Goal: Find contact information: Obtain details needed to contact an individual or organization

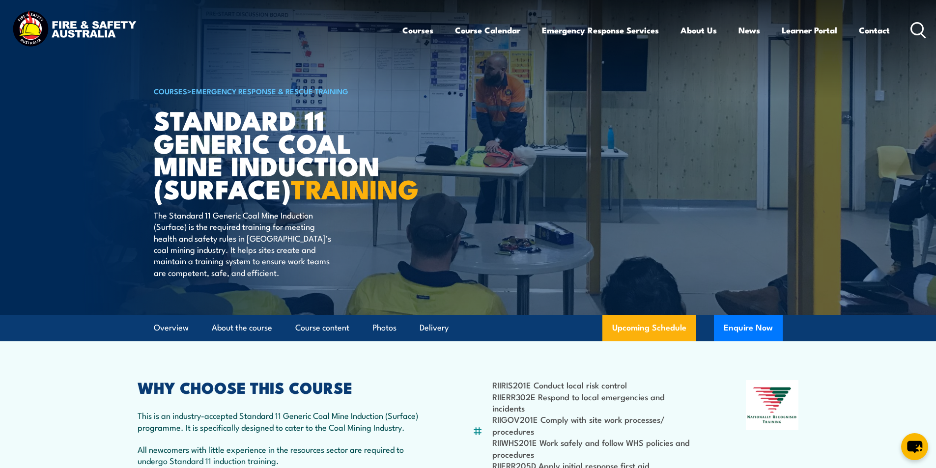
click at [920, 28] on icon at bounding box center [919, 30] width 16 height 16
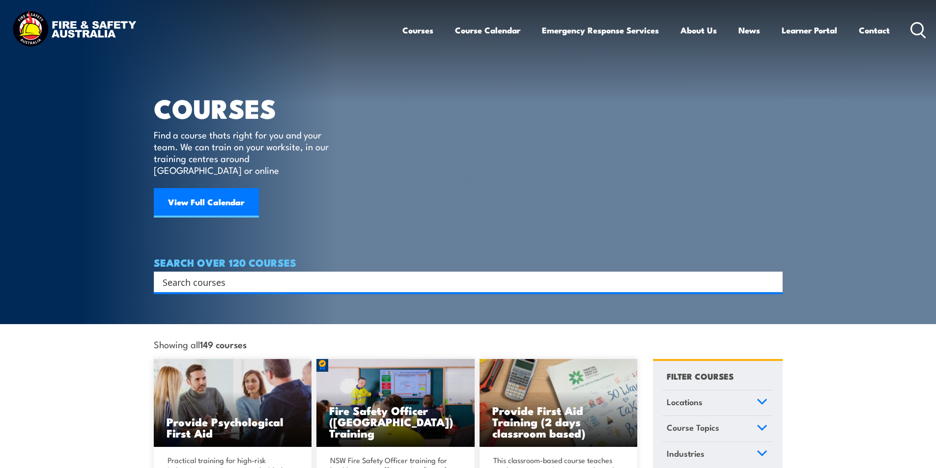
click at [199, 275] on input "Search input" at bounding box center [462, 282] width 599 height 15
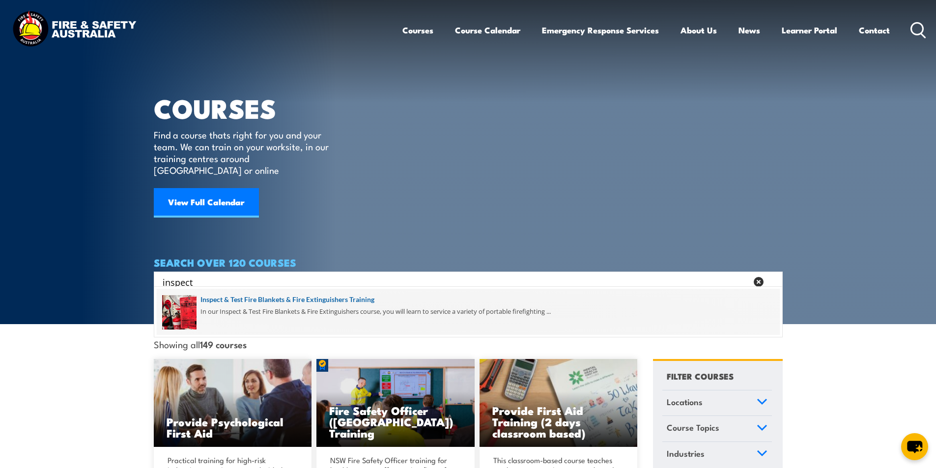
type input "inspect"
click at [308, 298] on span at bounding box center [468, 312] width 623 height 46
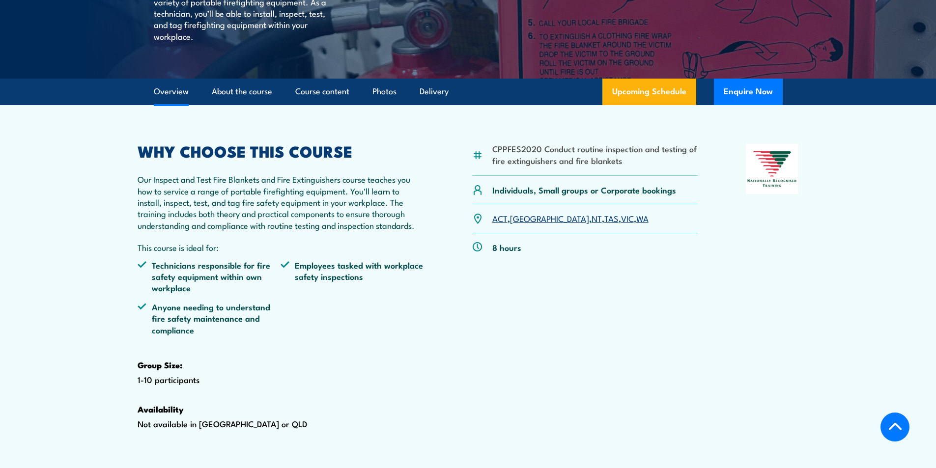
scroll to position [246, 0]
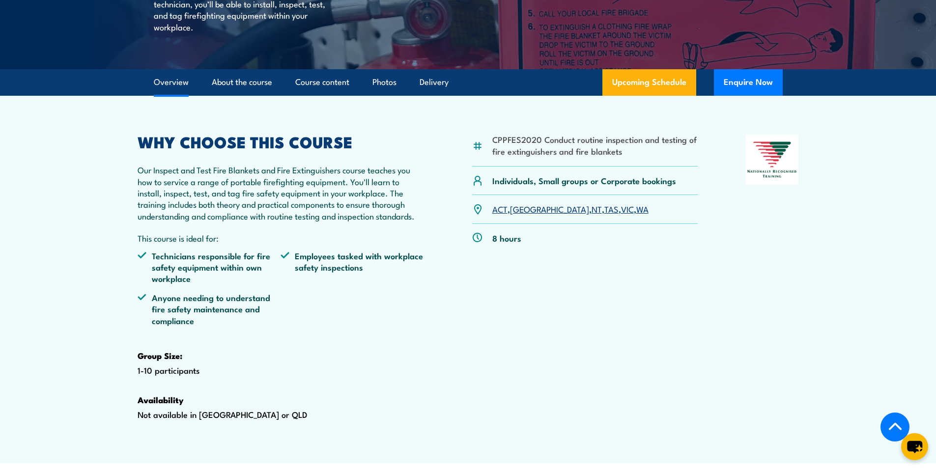
drag, startPoint x: 589, startPoint y: 234, endPoint x: 596, endPoint y: 237, distance: 7.9
click at [636, 215] on link "WA" at bounding box center [642, 209] width 12 height 12
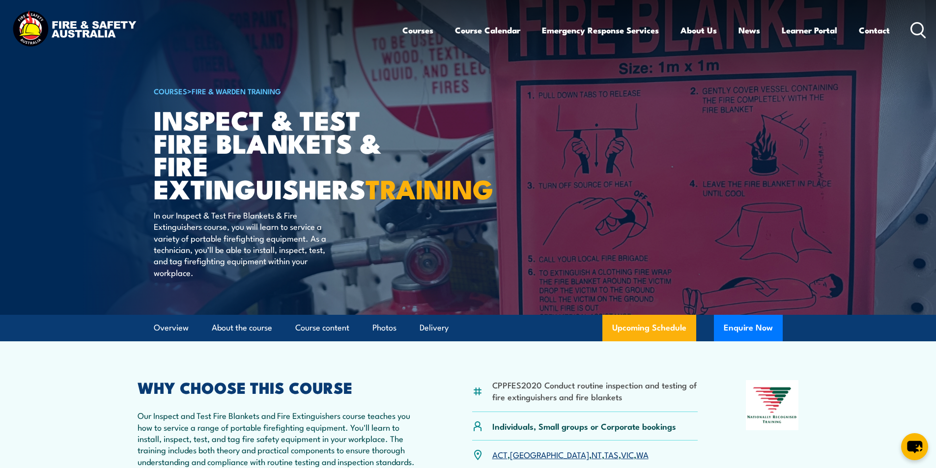
click at [915, 26] on icon at bounding box center [919, 30] width 16 height 16
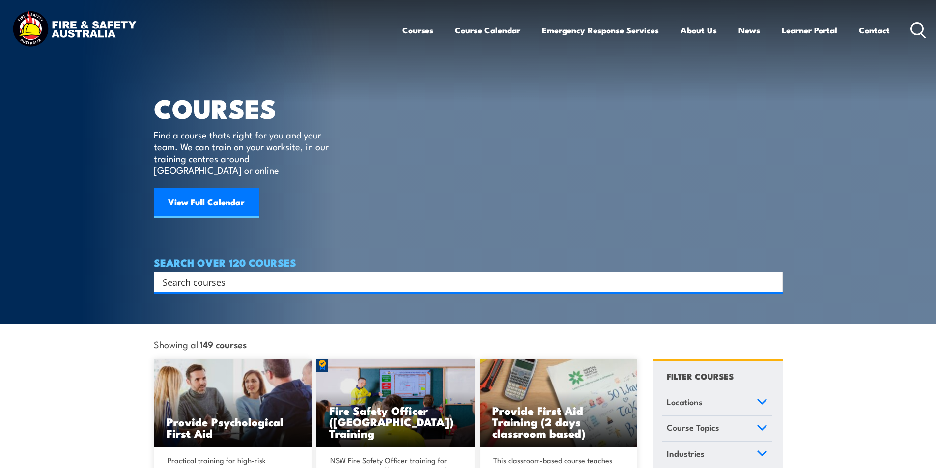
click at [225, 275] on input "Search input" at bounding box center [462, 282] width 599 height 15
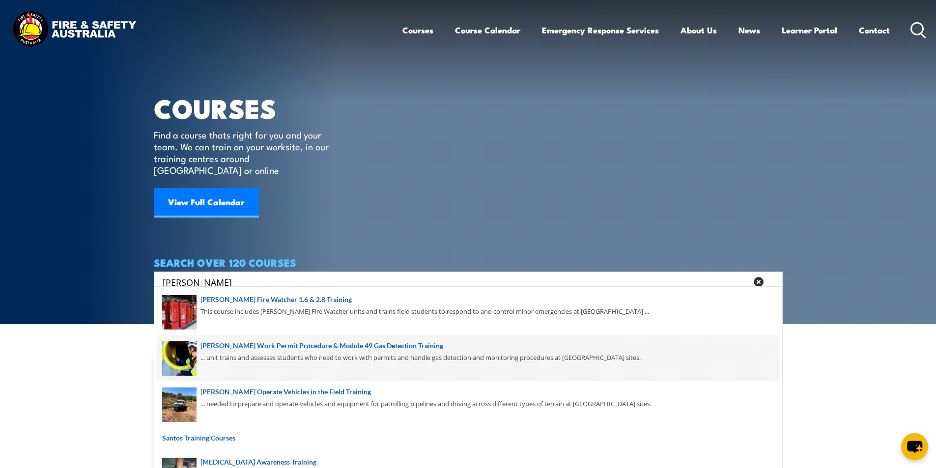
type input "santos"
click at [315, 342] on span at bounding box center [468, 358] width 623 height 46
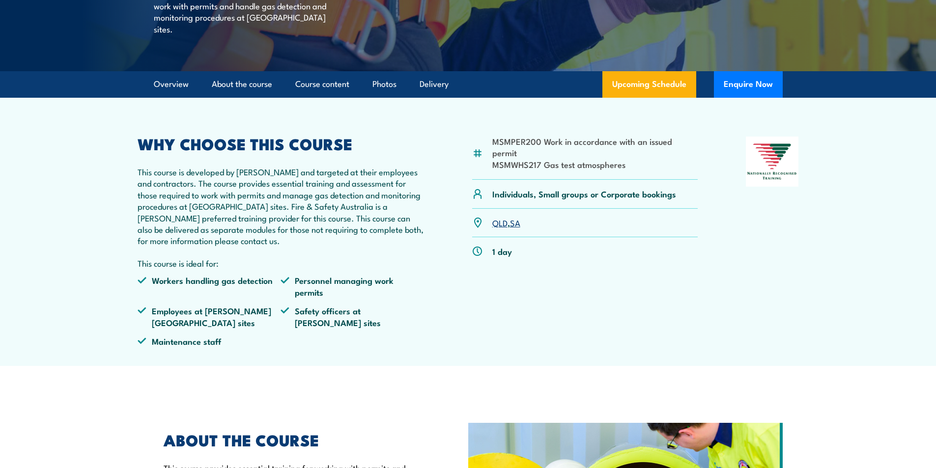
scroll to position [295, 0]
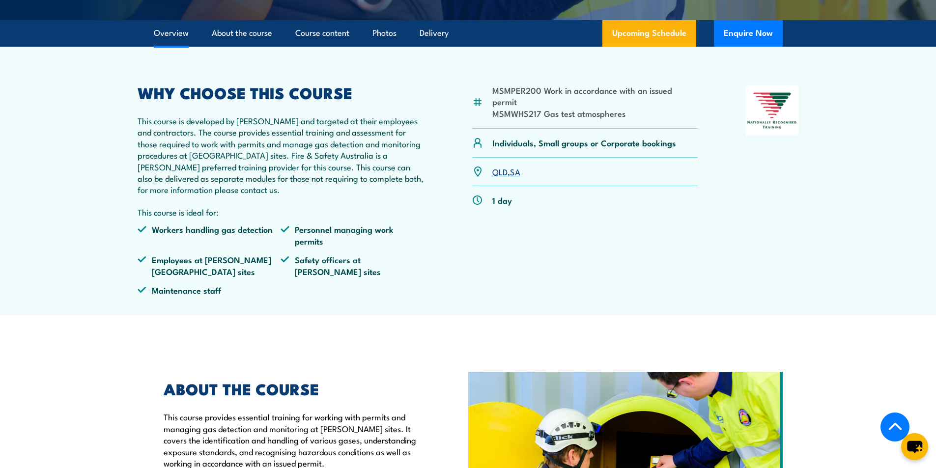
click at [517, 172] on link "SA" at bounding box center [515, 172] width 10 height 12
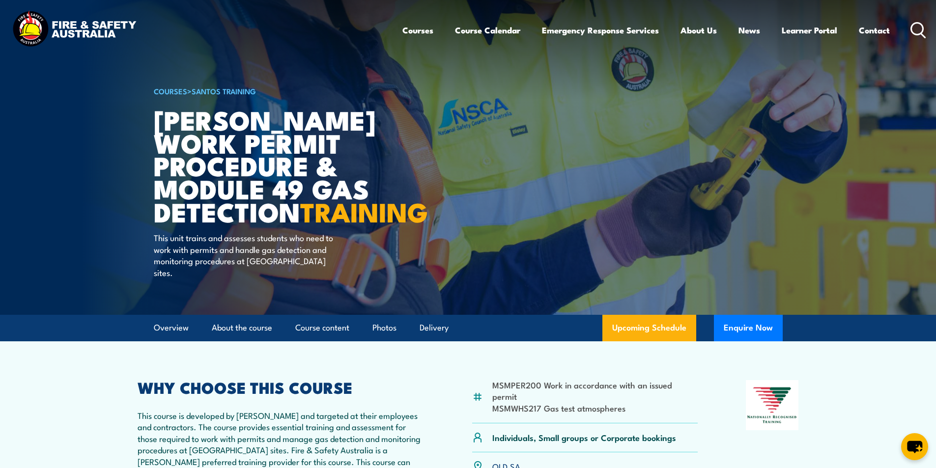
click at [917, 24] on icon at bounding box center [919, 30] width 16 height 16
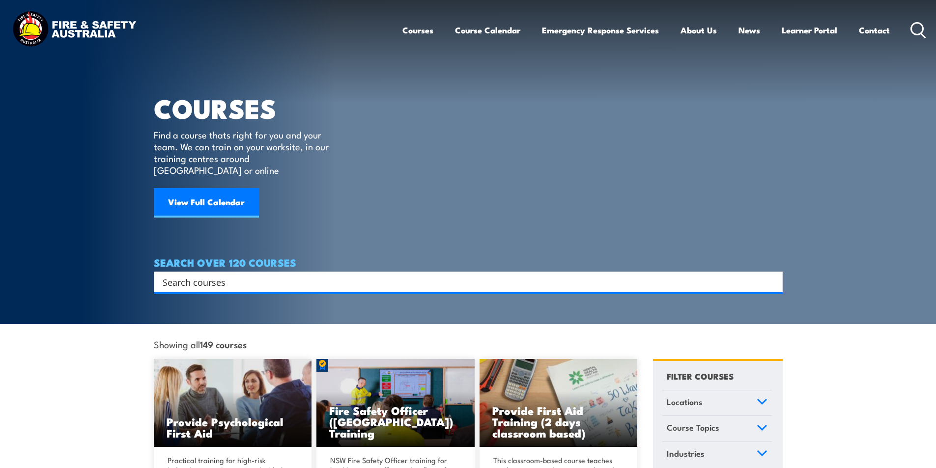
click at [206, 275] on input "Search input" at bounding box center [462, 282] width 599 height 15
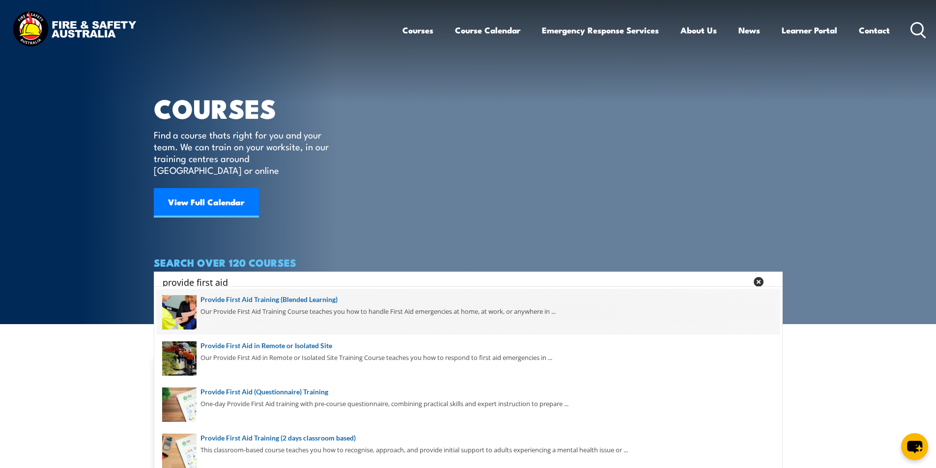
type input "provide first aid"
click at [326, 299] on span at bounding box center [468, 312] width 623 height 46
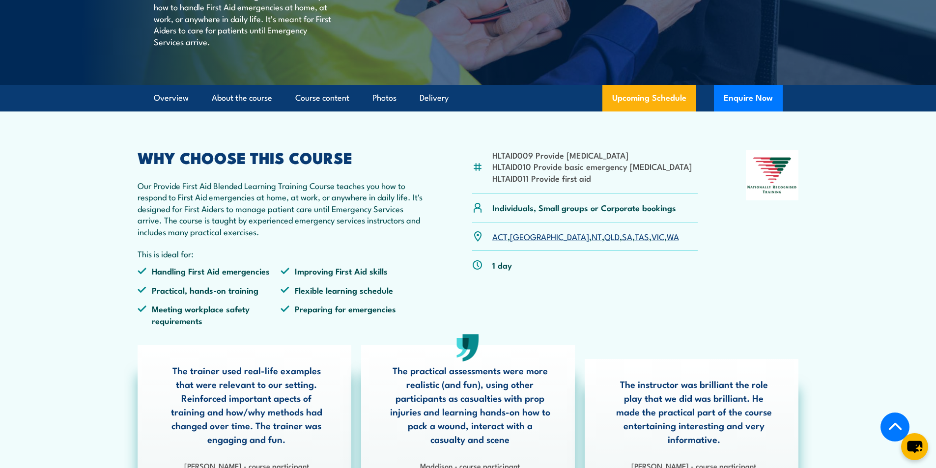
click at [522, 242] on link "[GEOGRAPHIC_DATA]" at bounding box center [549, 237] width 79 height 12
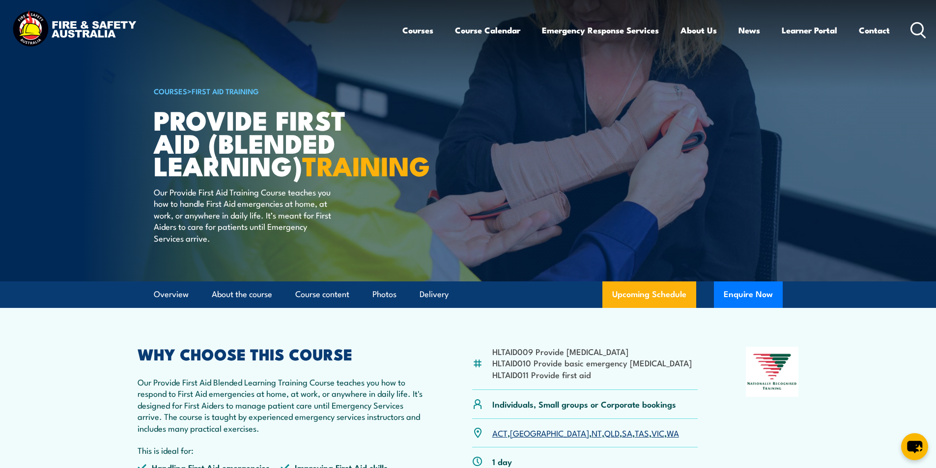
click at [919, 27] on icon at bounding box center [919, 30] width 16 height 16
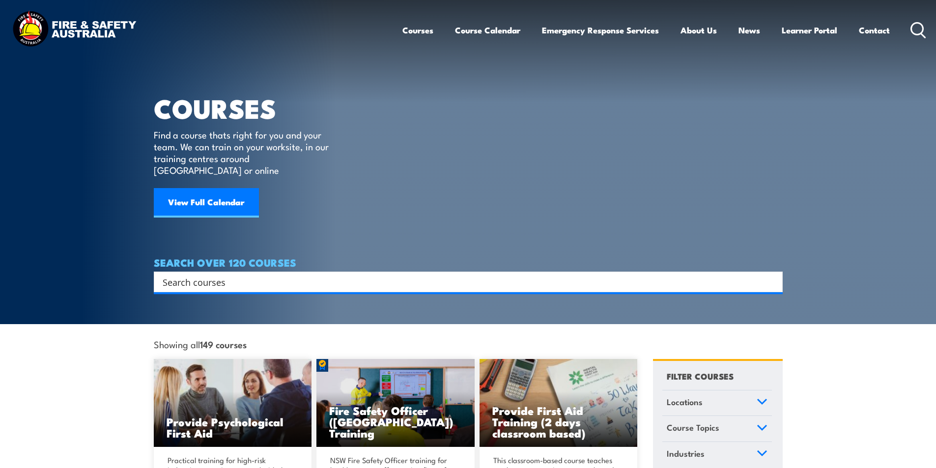
click at [240, 275] on input "Search input" at bounding box center [462, 282] width 599 height 15
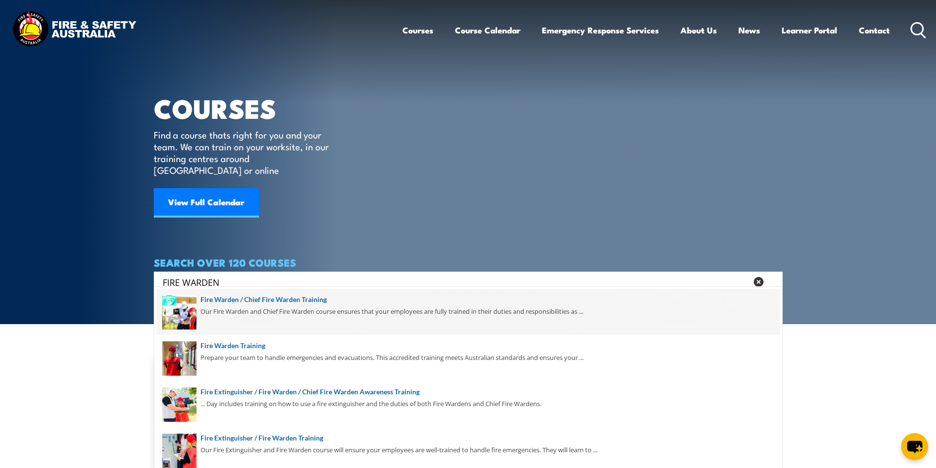
type input "FIRE WARDEN"
click at [310, 300] on span at bounding box center [468, 312] width 623 height 46
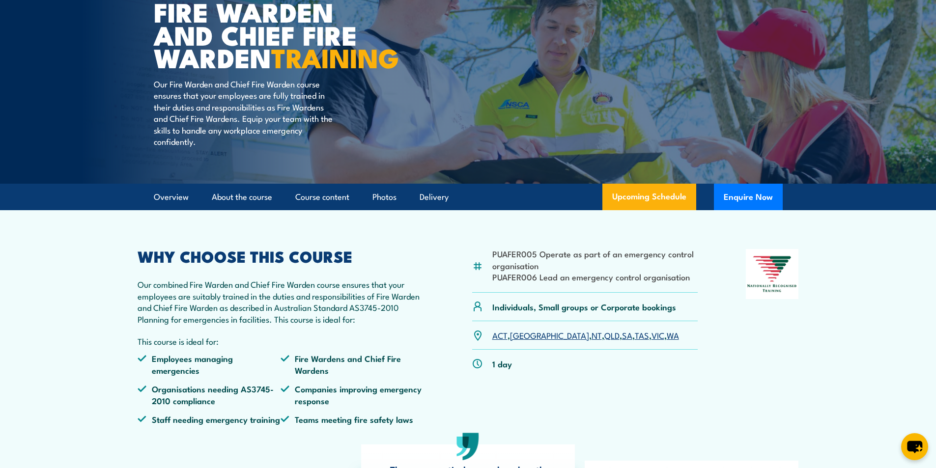
scroll to position [147, 0]
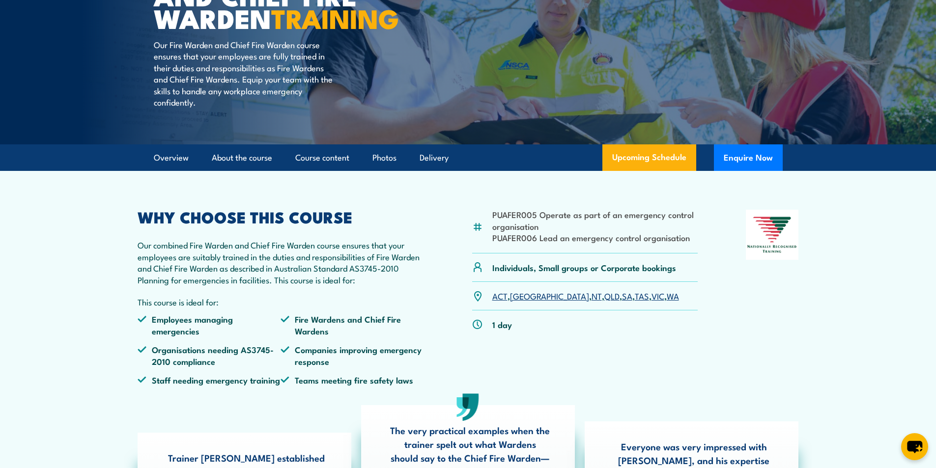
click at [522, 302] on link "[GEOGRAPHIC_DATA]" at bounding box center [549, 296] width 79 height 12
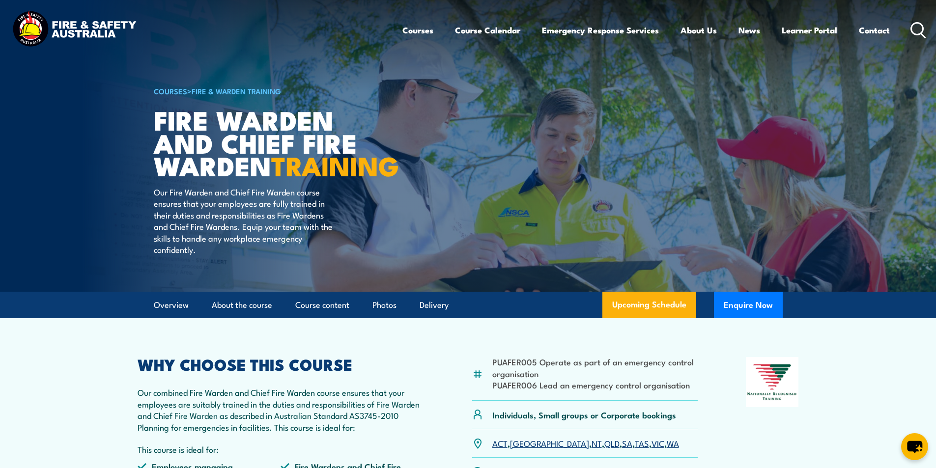
click at [919, 31] on icon at bounding box center [919, 30] width 16 height 16
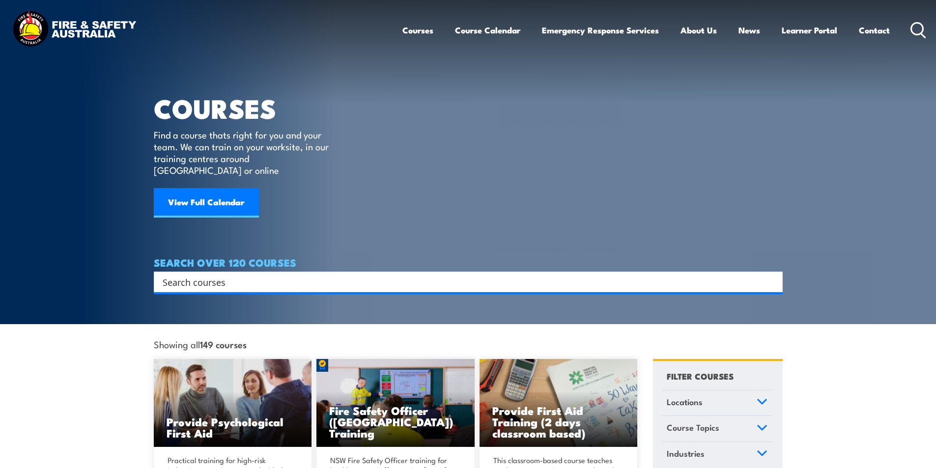
drag, startPoint x: 0, startPoint y: 0, endPoint x: 233, endPoint y: 266, distance: 353.9
click at [231, 275] on input "Search input" at bounding box center [462, 282] width 599 height 15
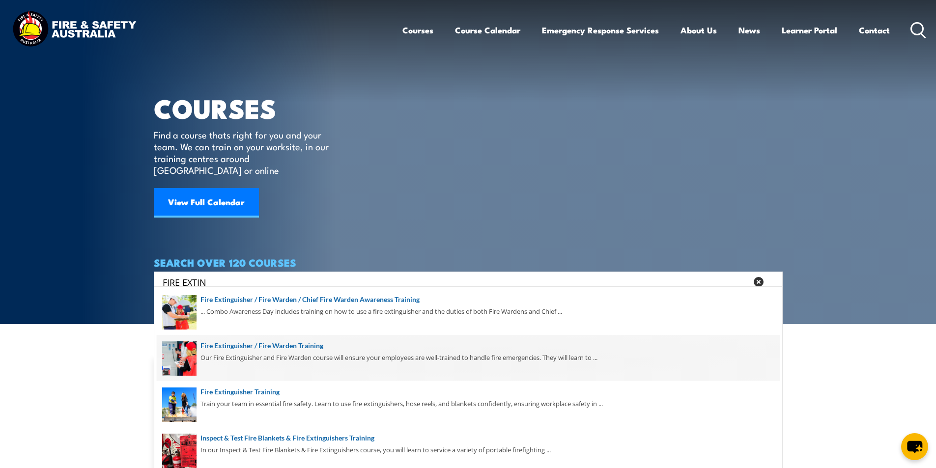
type input "FIRE EXTIN"
click at [313, 345] on span at bounding box center [468, 358] width 623 height 46
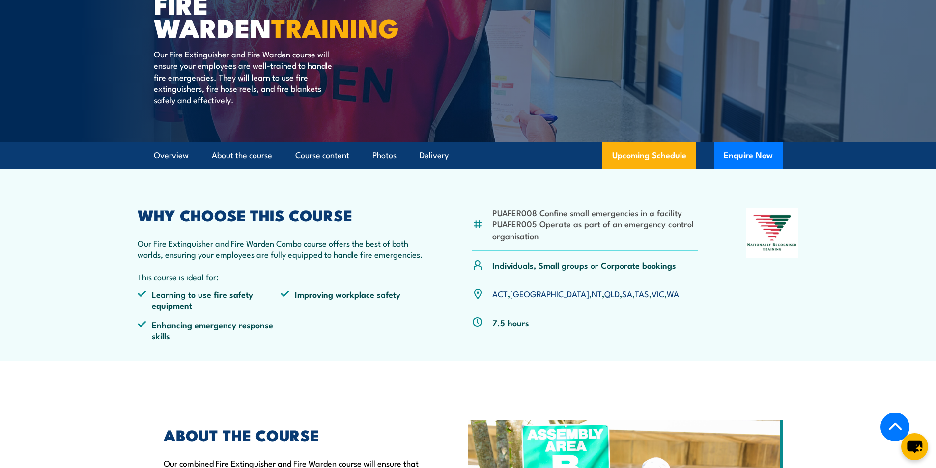
scroll to position [197, 0]
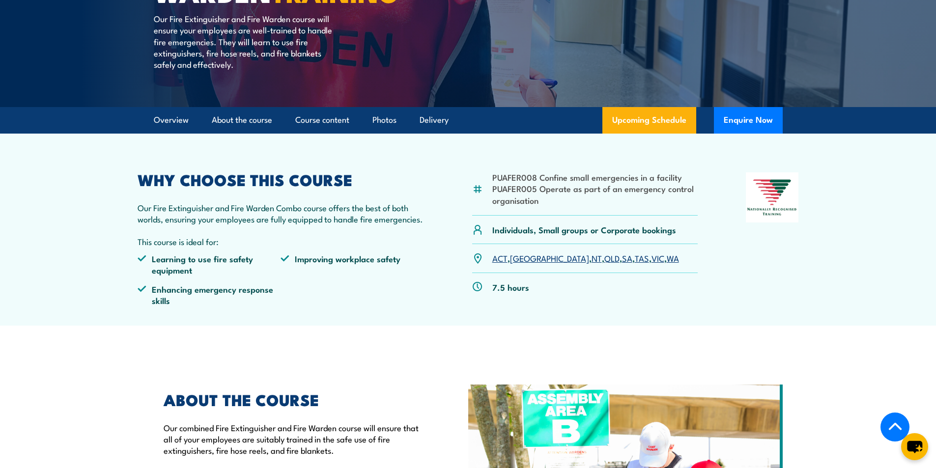
click at [519, 260] on link "[GEOGRAPHIC_DATA]" at bounding box center [549, 258] width 79 height 12
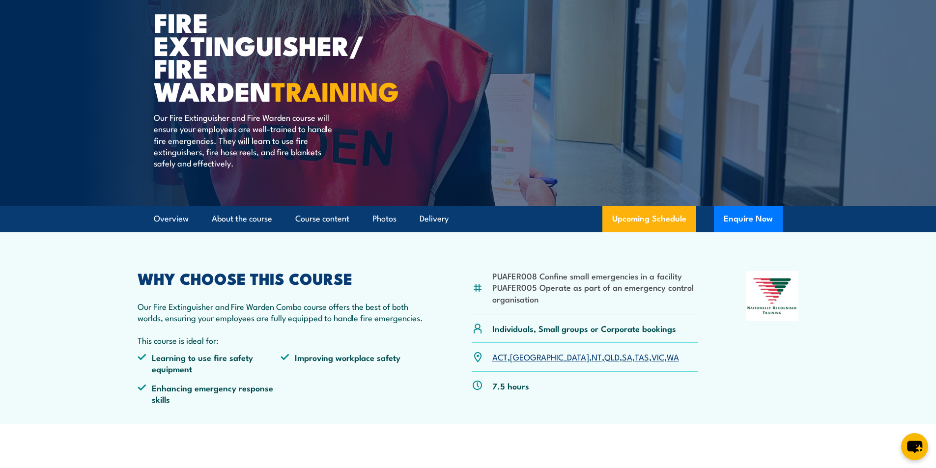
scroll to position [98, 0]
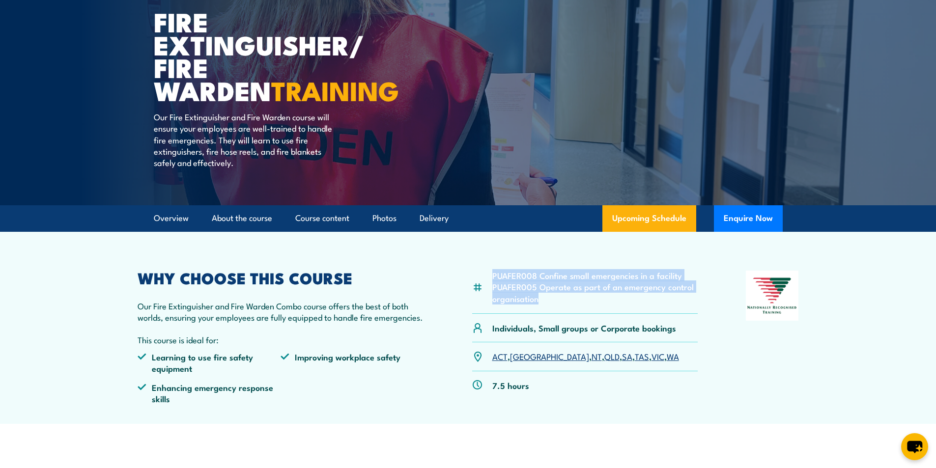
drag, startPoint x: 492, startPoint y: 273, endPoint x: 539, endPoint y: 293, distance: 50.9
click at [539, 293] on ul "PUAFER008 Confine small emergencies in a facility PUAFER005 Operate as part of …" at bounding box center [595, 287] width 206 height 34
click at [555, 299] on li "PUAFER005 Operate as part of an emergency control organisation" at bounding box center [595, 292] width 206 height 23
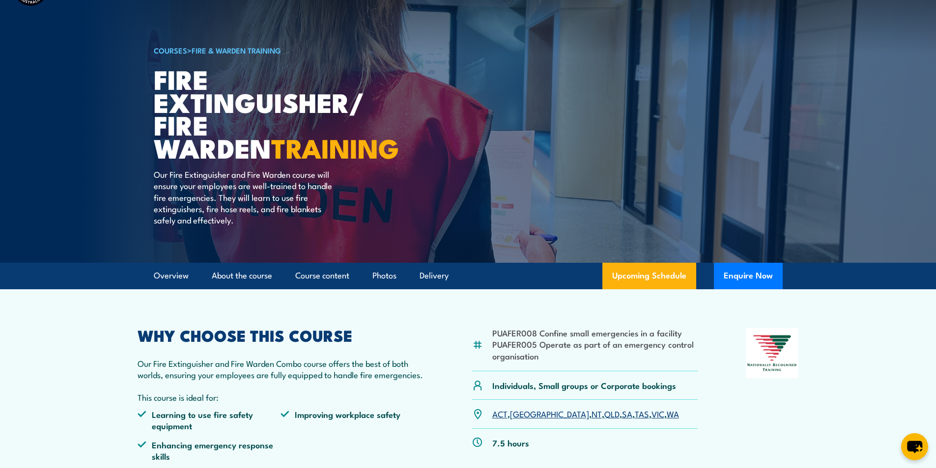
scroll to position [197, 0]
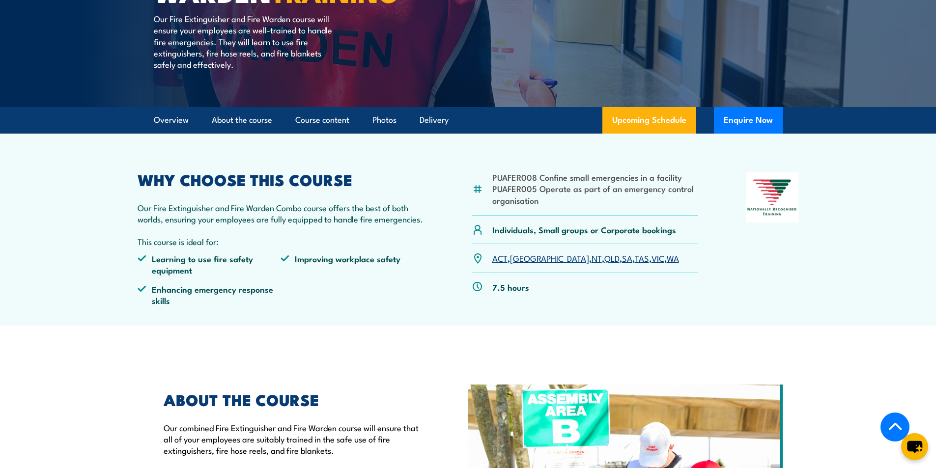
click at [523, 256] on link "NSW" at bounding box center [549, 258] width 79 height 12
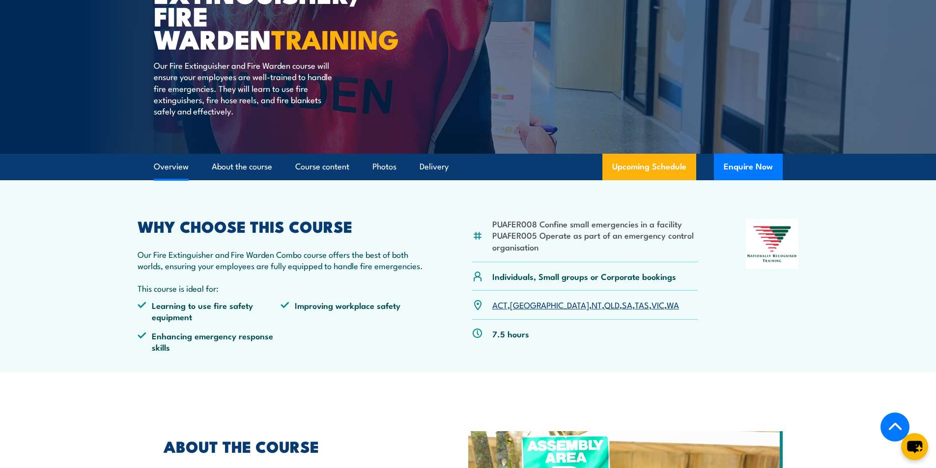
scroll to position [246, 0]
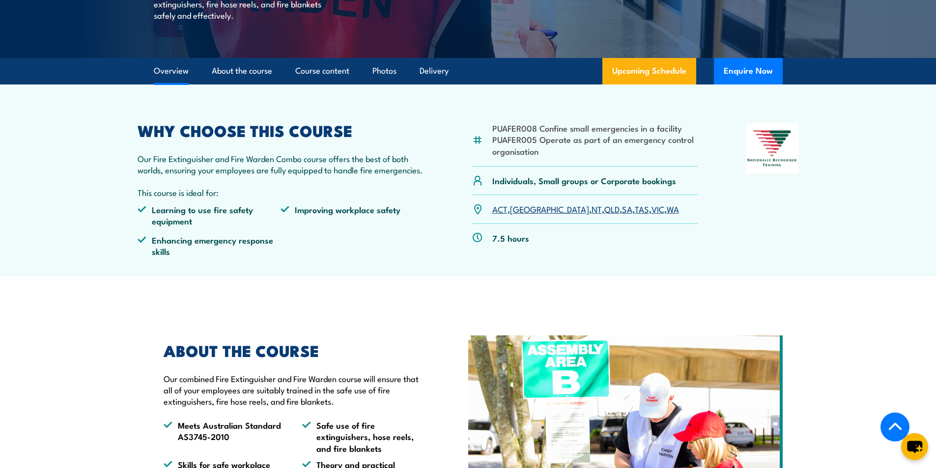
click at [522, 209] on link "[GEOGRAPHIC_DATA]" at bounding box center [549, 209] width 79 height 12
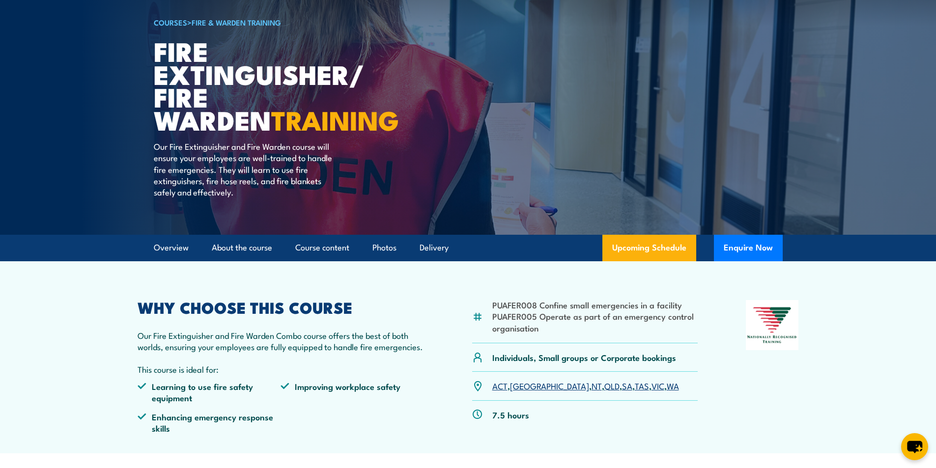
scroll to position [0, 0]
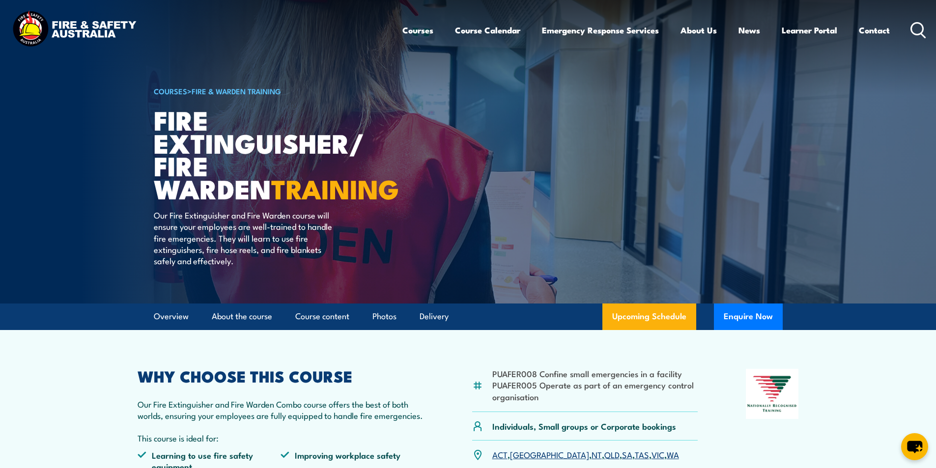
click at [919, 28] on icon at bounding box center [919, 30] width 16 height 16
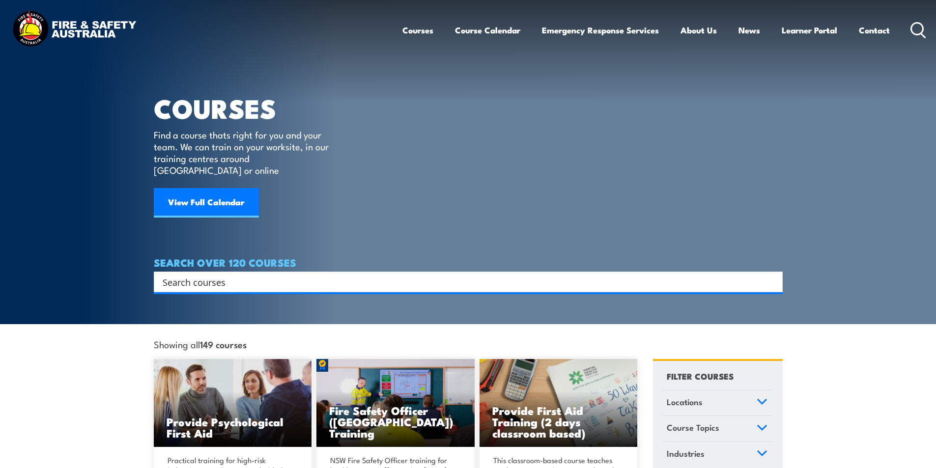
click at [231, 275] on input "Search input" at bounding box center [462, 282] width 599 height 15
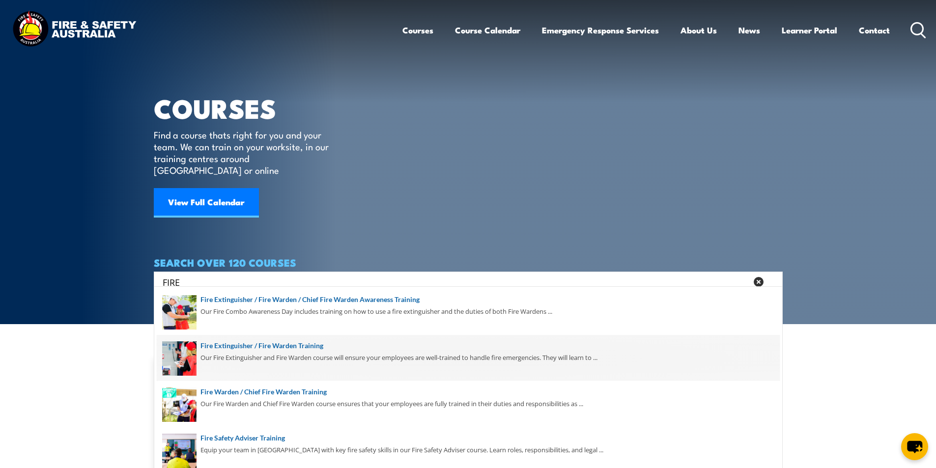
type input "FIRE"
click at [312, 346] on span at bounding box center [468, 358] width 623 height 46
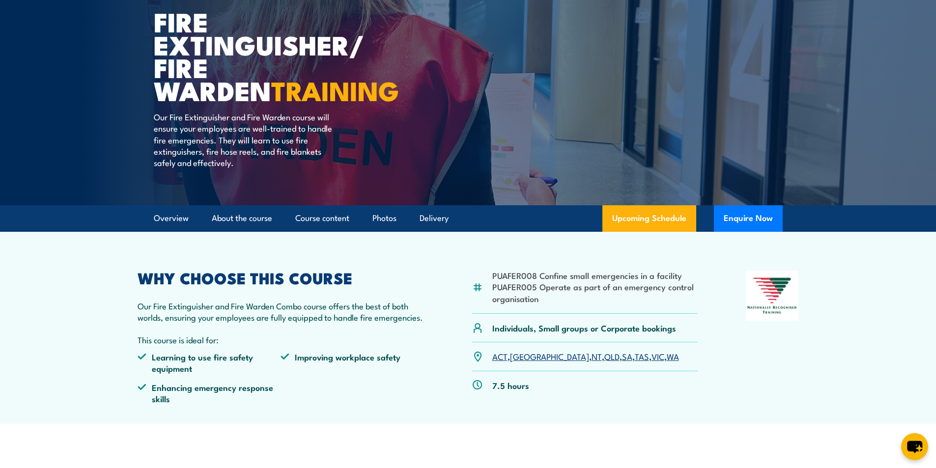
scroll to position [147, 0]
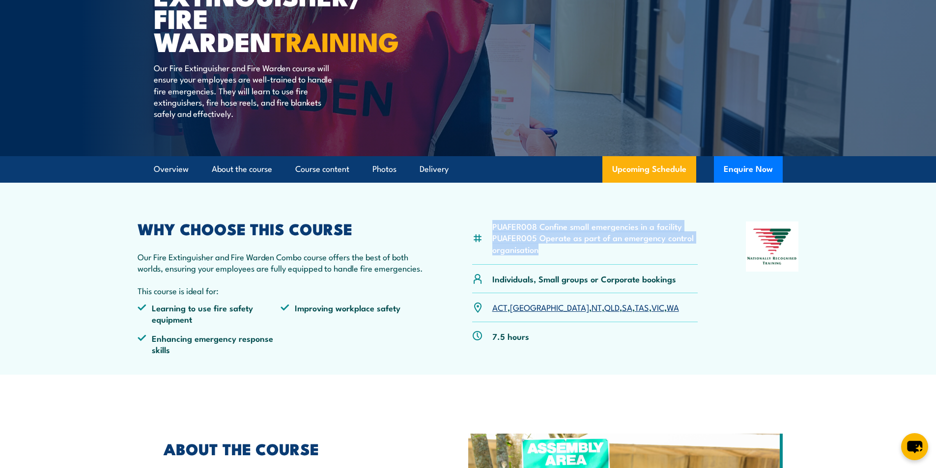
drag, startPoint x: 492, startPoint y: 225, endPoint x: 572, endPoint y: 257, distance: 86.2
click at [572, 257] on div "PUAFER008 Confine small emergencies in a facility PUAFER005 Operate as part of …" at bounding box center [585, 243] width 226 height 43
click at [556, 253] on li "PUAFER005 Operate as part of an emergency control organisation" at bounding box center [595, 243] width 206 height 23
click at [558, 243] on li "PUAFER005 Operate as part of an emergency control organisation" at bounding box center [595, 243] width 206 height 23
click at [521, 306] on link "[GEOGRAPHIC_DATA]" at bounding box center [549, 307] width 79 height 12
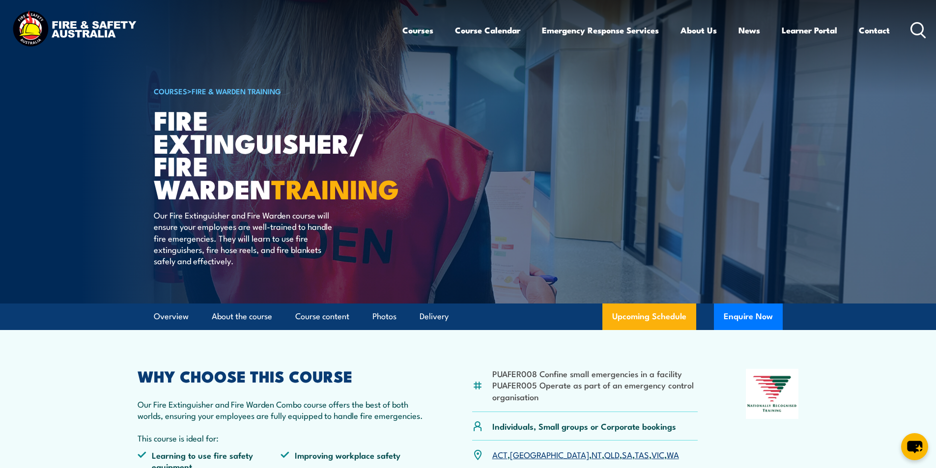
click at [915, 26] on icon at bounding box center [919, 30] width 16 height 16
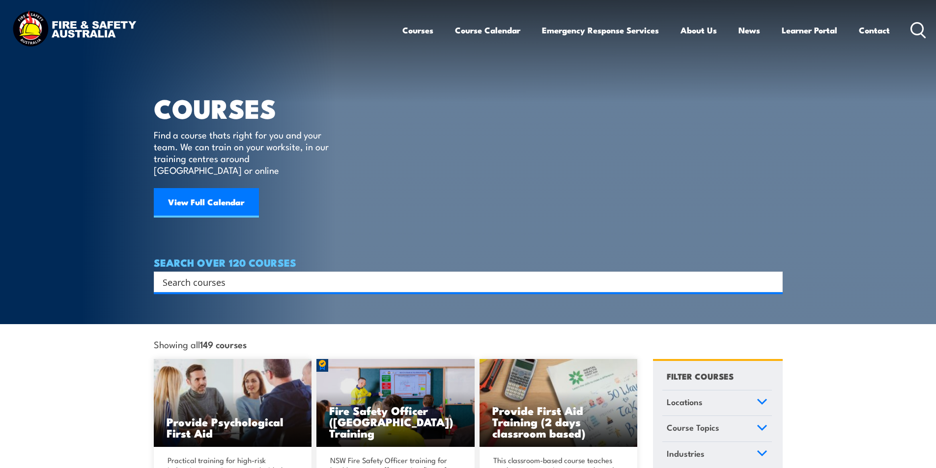
drag, startPoint x: 0, startPoint y: 0, endPoint x: 263, endPoint y: 262, distance: 371.5
click at [250, 275] on input "Search input" at bounding box center [462, 282] width 599 height 15
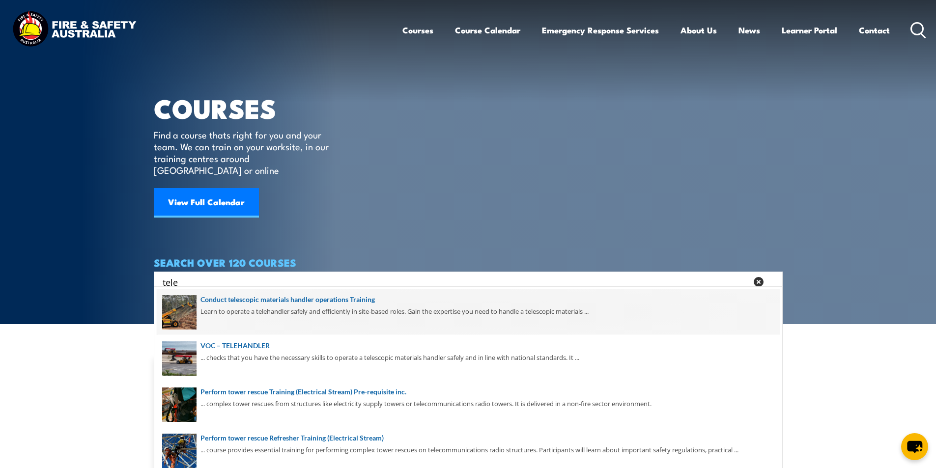
type input "tele"
click at [366, 299] on span at bounding box center [468, 312] width 623 height 46
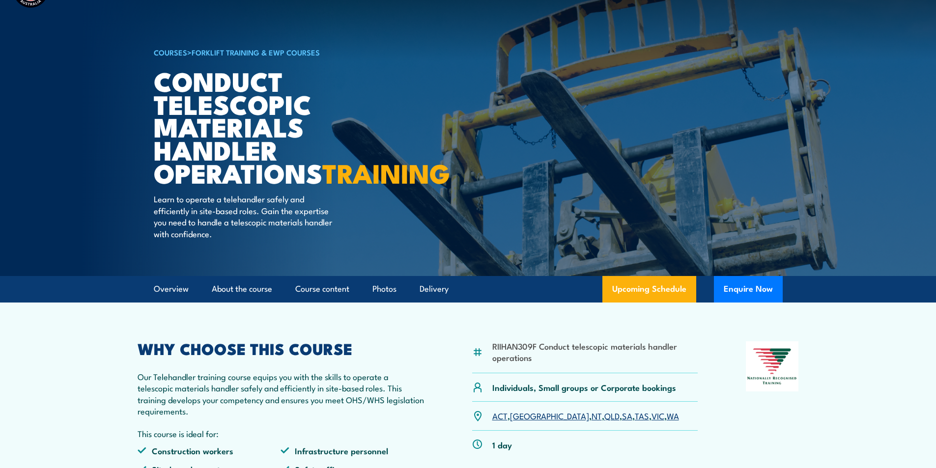
scroll to position [98, 0]
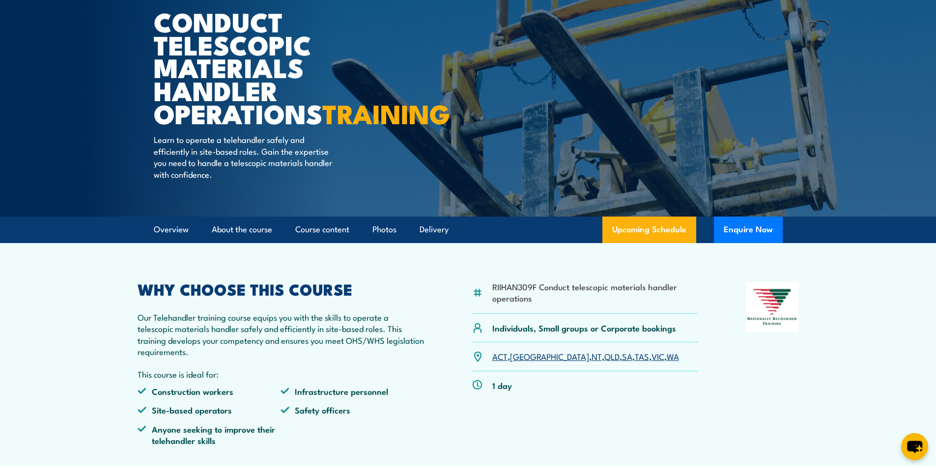
click at [524, 362] on link "[GEOGRAPHIC_DATA]" at bounding box center [549, 356] width 79 height 12
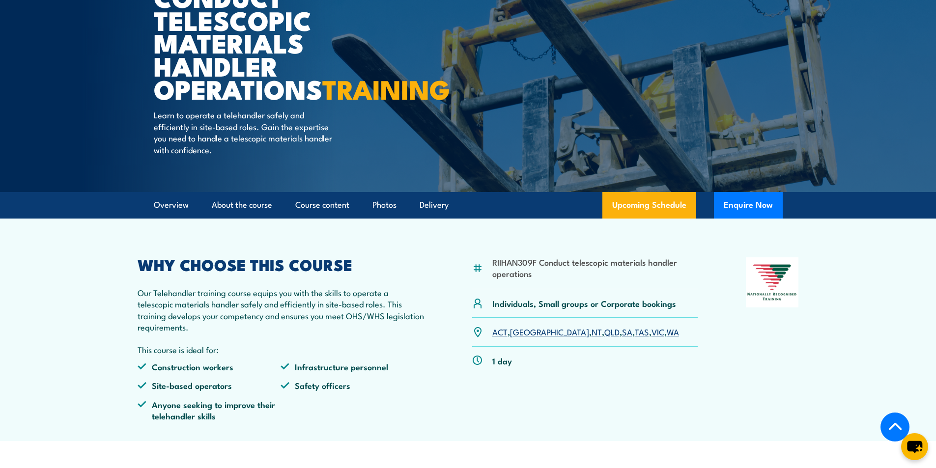
scroll to position [197, 0]
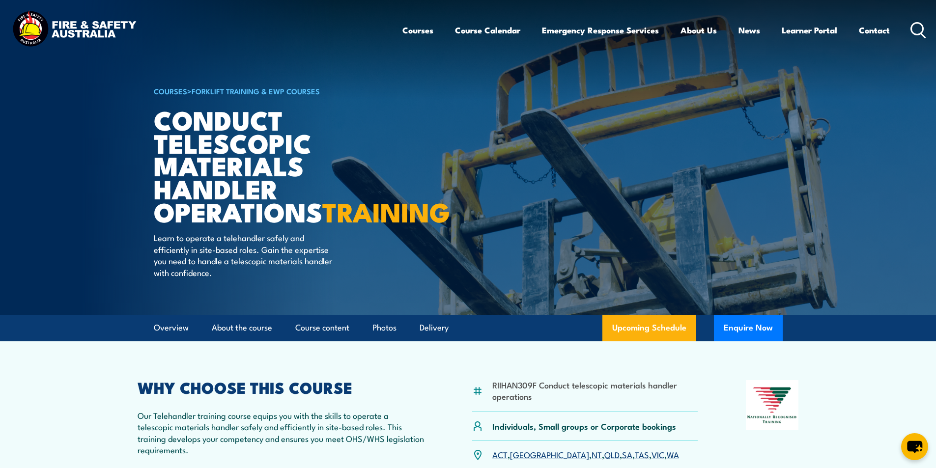
click at [918, 28] on icon at bounding box center [919, 30] width 16 height 16
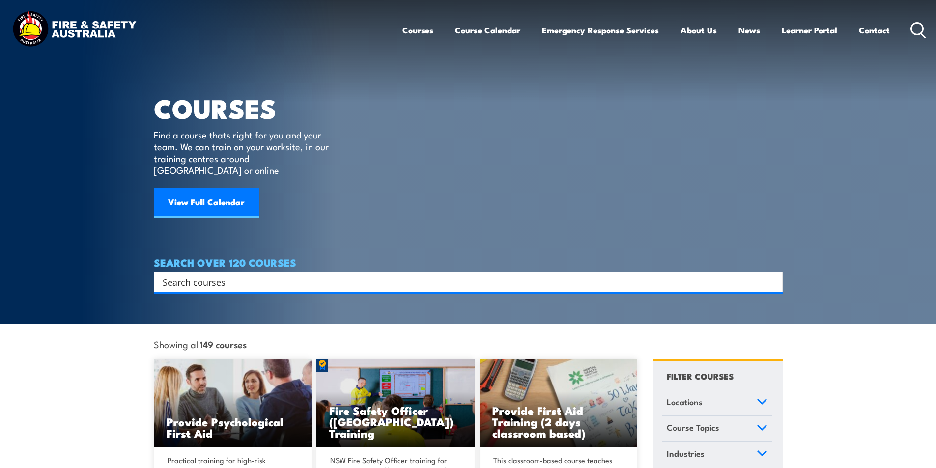
click at [211, 275] on input "Search input" at bounding box center [462, 282] width 599 height 15
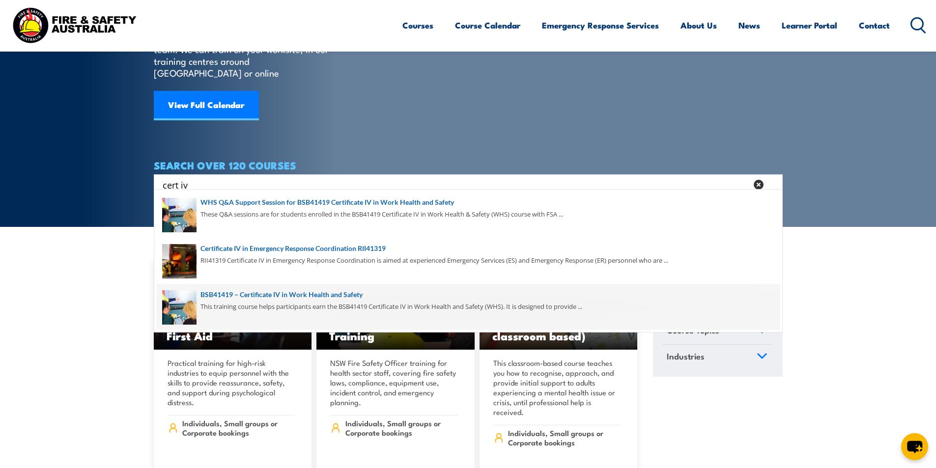
scroll to position [98, 0]
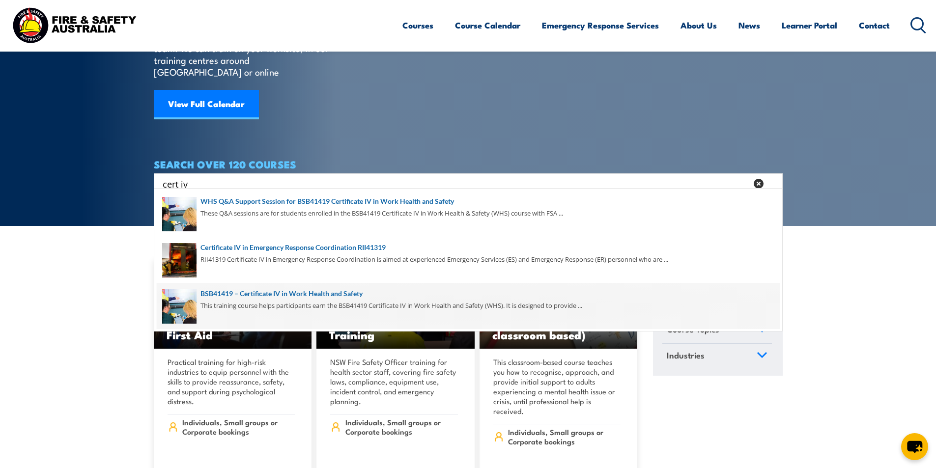
type input "cert iv"
click at [347, 293] on span at bounding box center [468, 306] width 623 height 46
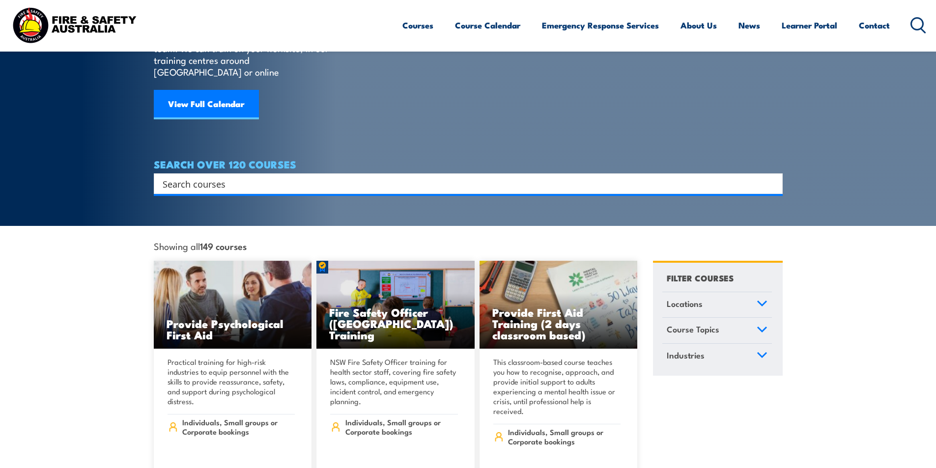
click at [242, 176] on input "Search input" at bounding box center [462, 183] width 599 height 15
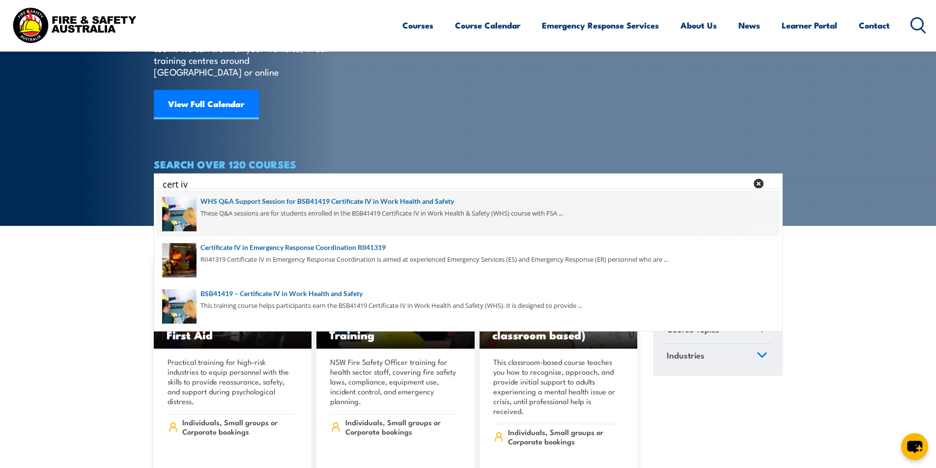
type input "cert iv"
click at [412, 199] on span at bounding box center [468, 214] width 623 height 46
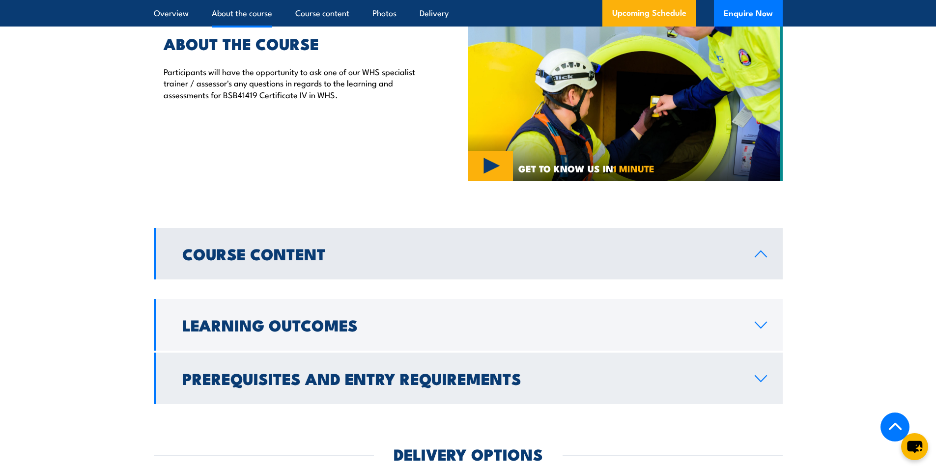
scroll to position [688, 0]
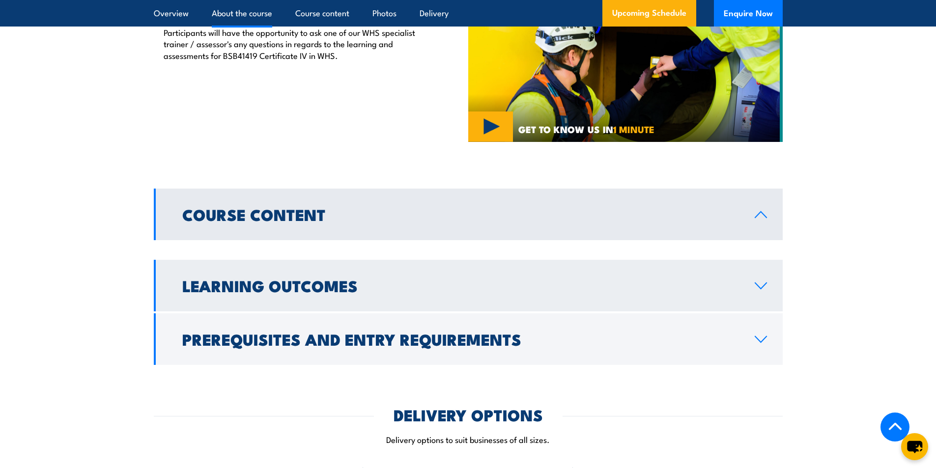
click at [762, 283] on icon at bounding box center [760, 286] width 11 height 6
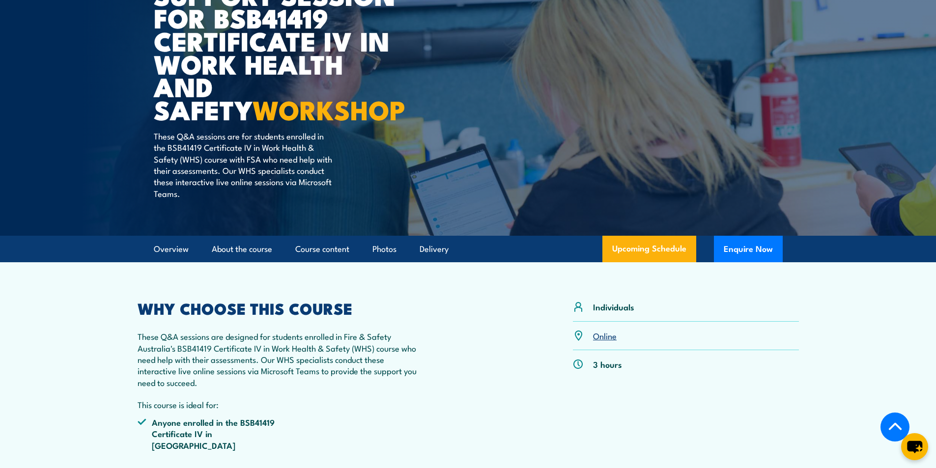
scroll to position [0, 0]
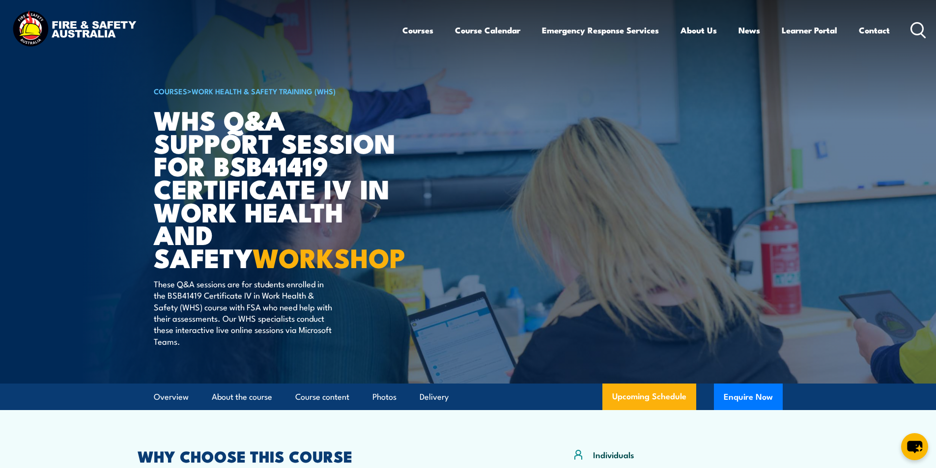
click at [917, 30] on icon at bounding box center [919, 30] width 16 height 16
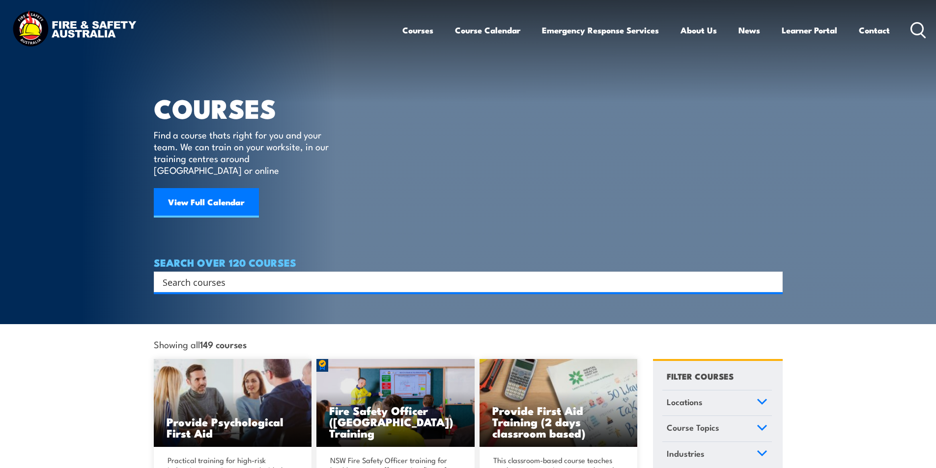
click at [253, 275] on input "Search input" at bounding box center [462, 282] width 599 height 15
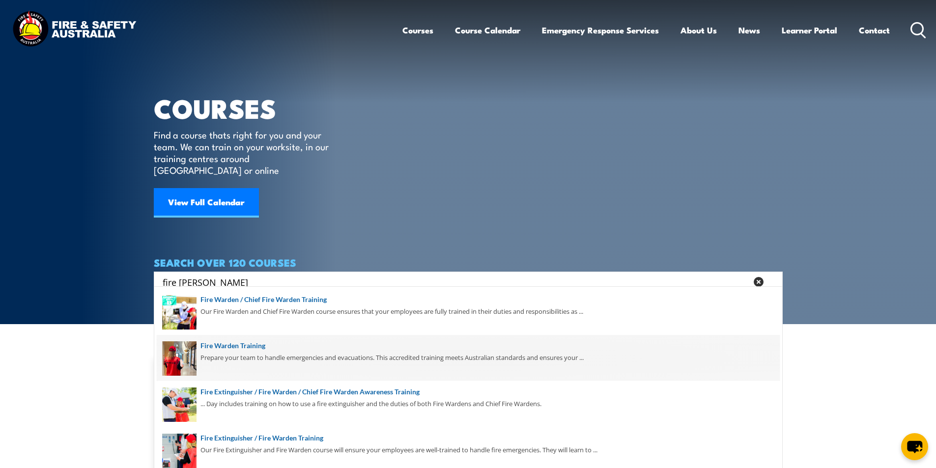
type input "fire ward"
click at [252, 345] on span at bounding box center [468, 358] width 623 height 46
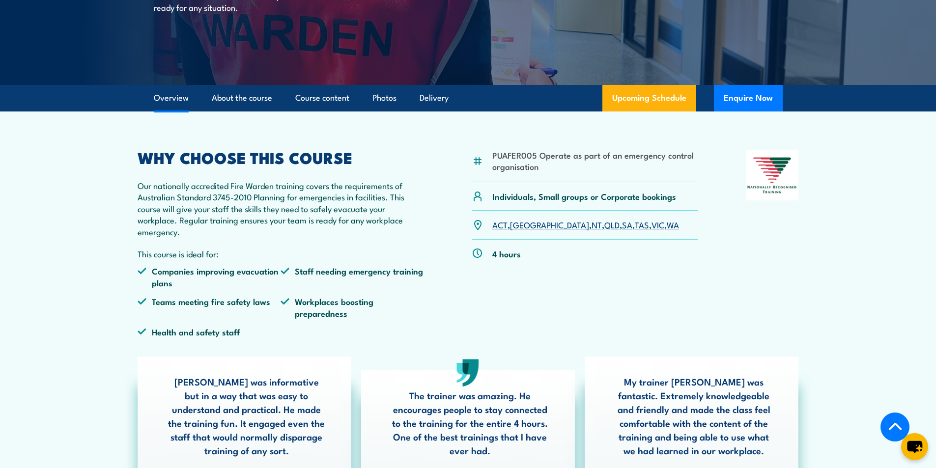
click at [667, 227] on link "WA" at bounding box center [673, 225] width 12 height 12
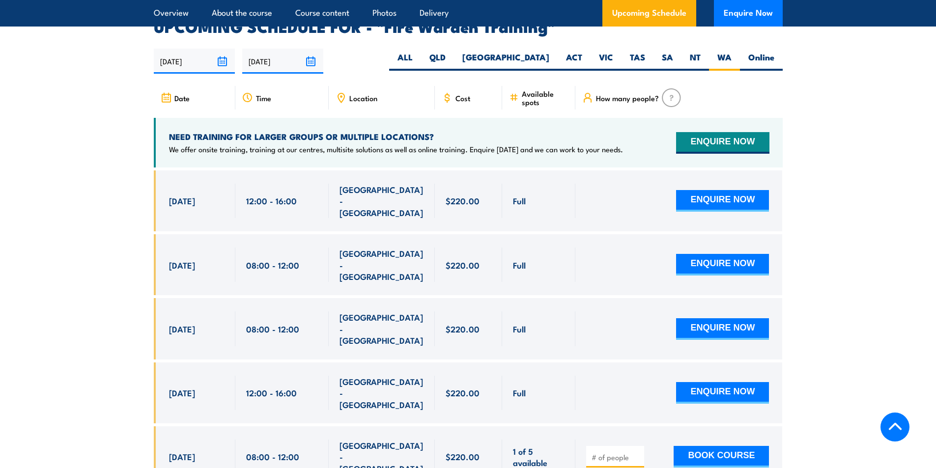
scroll to position [1828, 0]
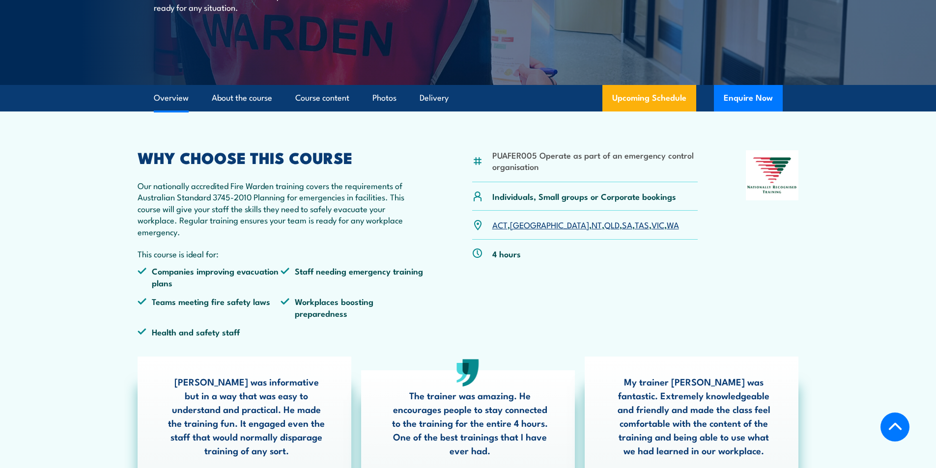
click at [592, 226] on link "NT" at bounding box center [597, 225] width 10 height 12
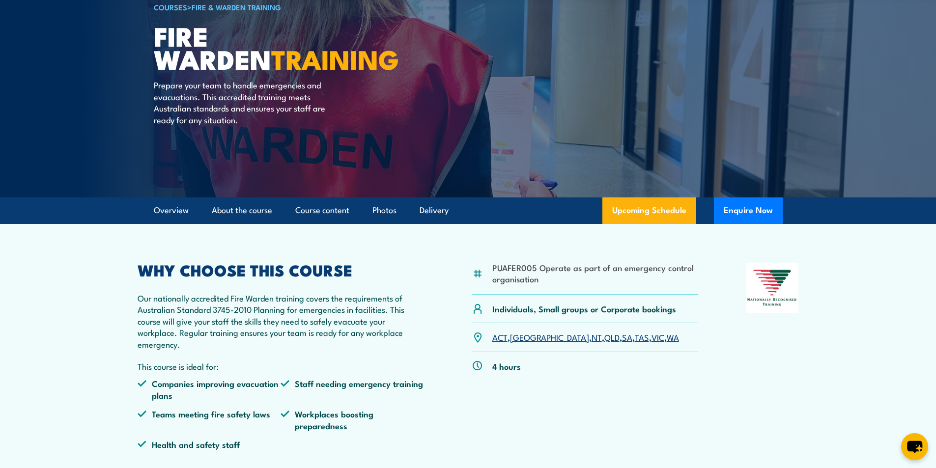
scroll to position [197, 0]
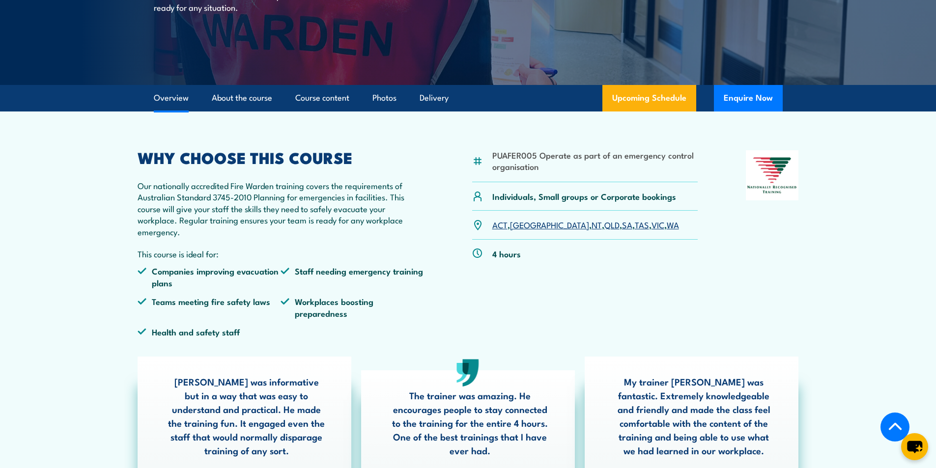
click at [592, 224] on link "NT" at bounding box center [597, 225] width 10 height 12
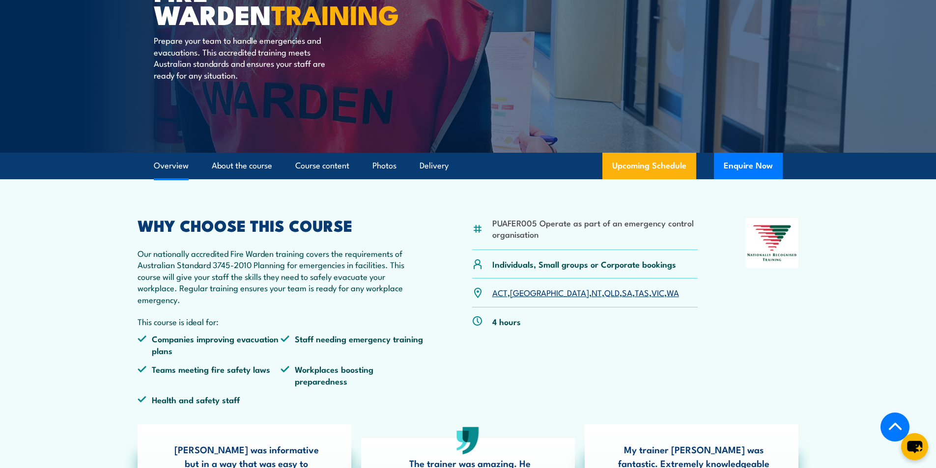
scroll to position [206, 0]
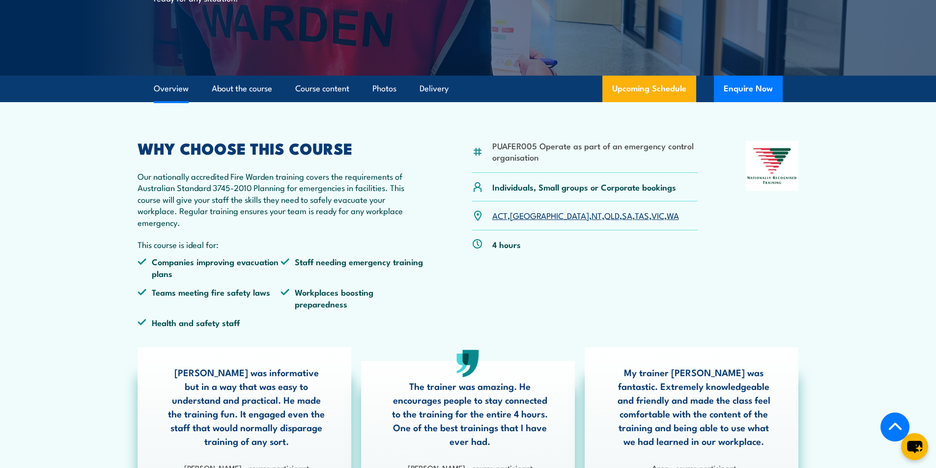
click at [270, 230] on div "WHY CHOOSE THIS COURSE Our nationally accredited Fire Warden training covers th…" at bounding box center [281, 238] width 287 height 195
click at [274, 227] on p "Our nationally accredited Fire Warden training covers the requirements of Austr…" at bounding box center [281, 200] width 287 height 58
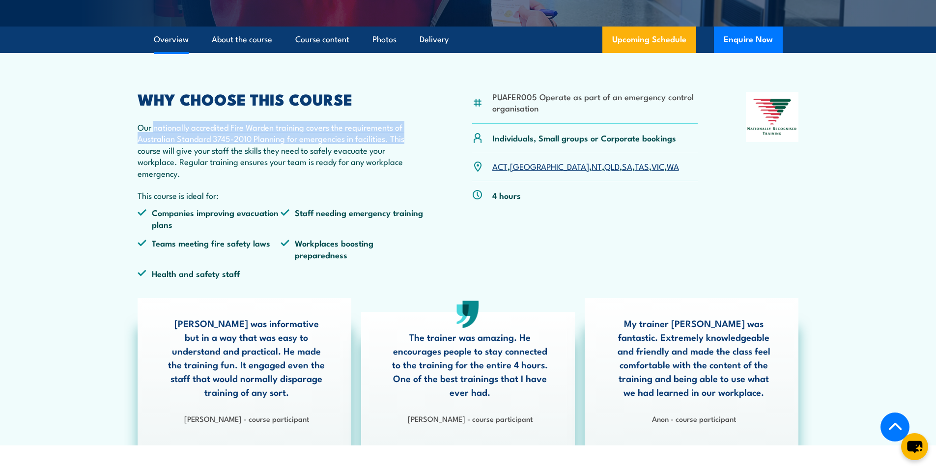
drag, startPoint x: 154, startPoint y: 128, endPoint x: 416, endPoint y: 142, distance: 262.3
click at [416, 142] on p "Our nationally accredited Fire Warden training covers the requirements of Austr…" at bounding box center [281, 150] width 287 height 58
click at [420, 139] on p "Our nationally accredited Fire Warden training covers the requirements of Austr…" at bounding box center [281, 150] width 287 height 58
drag, startPoint x: 387, startPoint y: 137, endPoint x: 132, endPoint y: 128, distance: 255.2
click at [132, 128] on article "PUAFER005 Operate as part of an emergency control organisation Individuals, Sma…" at bounding box center [468, 249] width 688 height 393
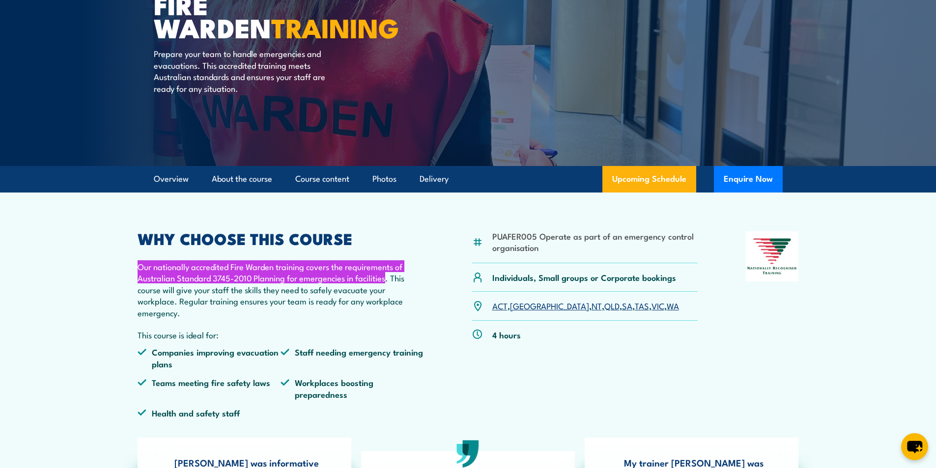
scroll to position [9, 0]
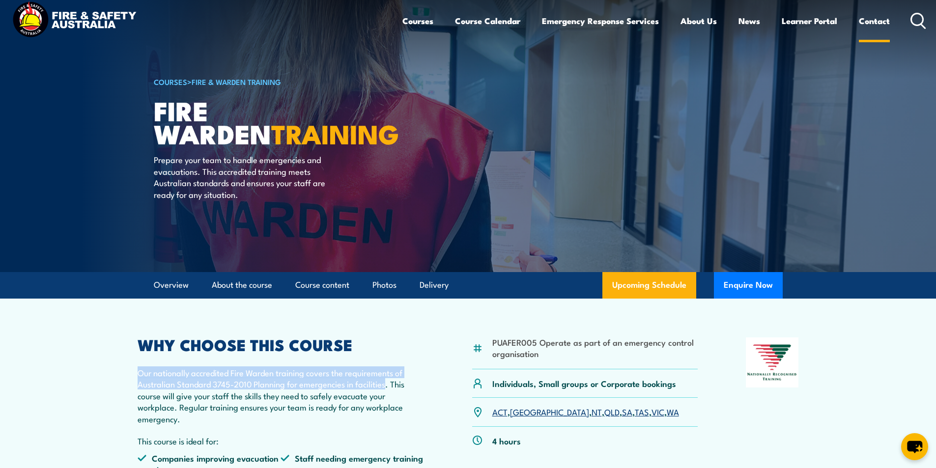
click at [876, 20] on link "Contact" at bounding box center [874, 21] width 31 height 26
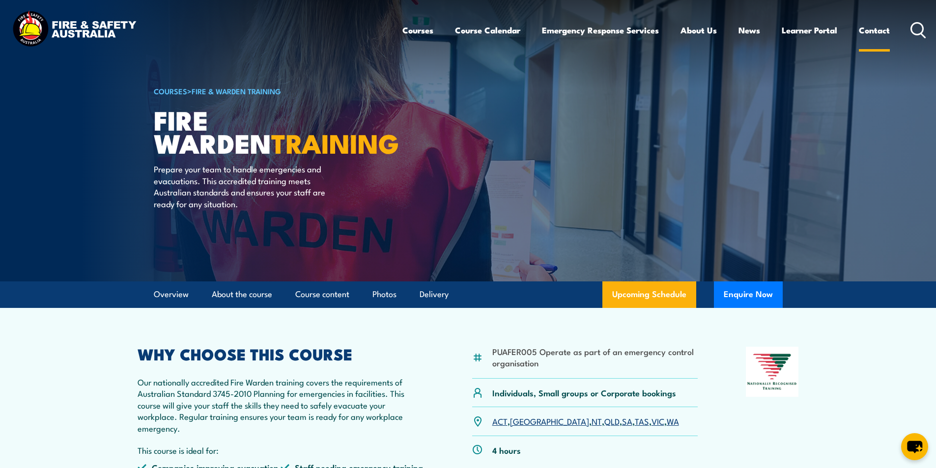
click at [877, 28] on link "Contact" at bounding box center [874, 30] width 31 height 26
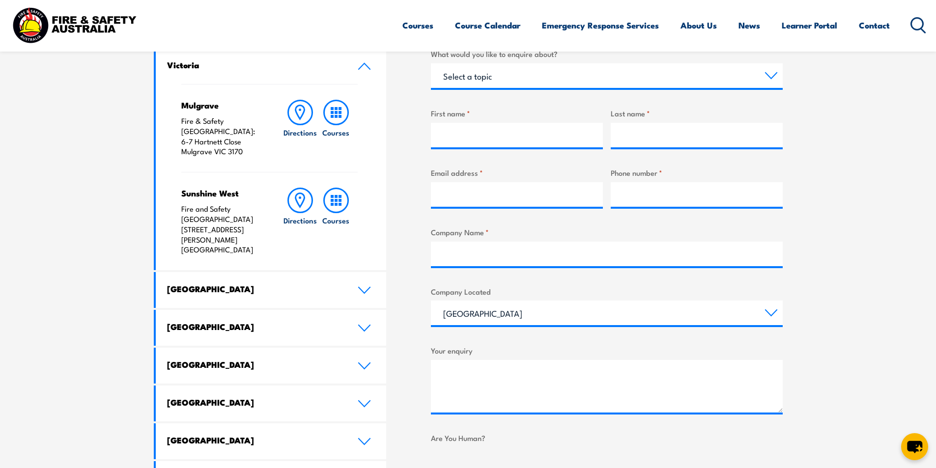
scroll to position [197, 0]
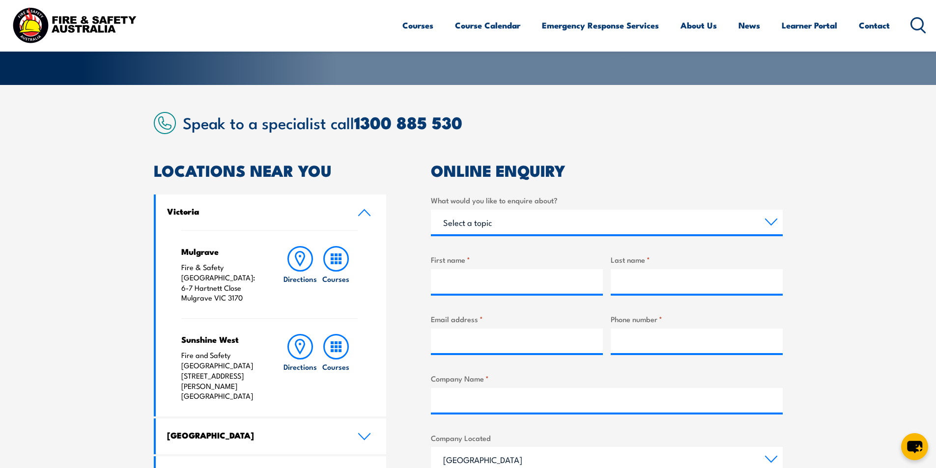
click at [838, 151] on section "Speak to a specialist call [PHONE_NUMBER] LOCATIONS NEAR [GEOGRAPHIC_DATA] [GEO…" at bounding box center [468, 397] width 936 height 624
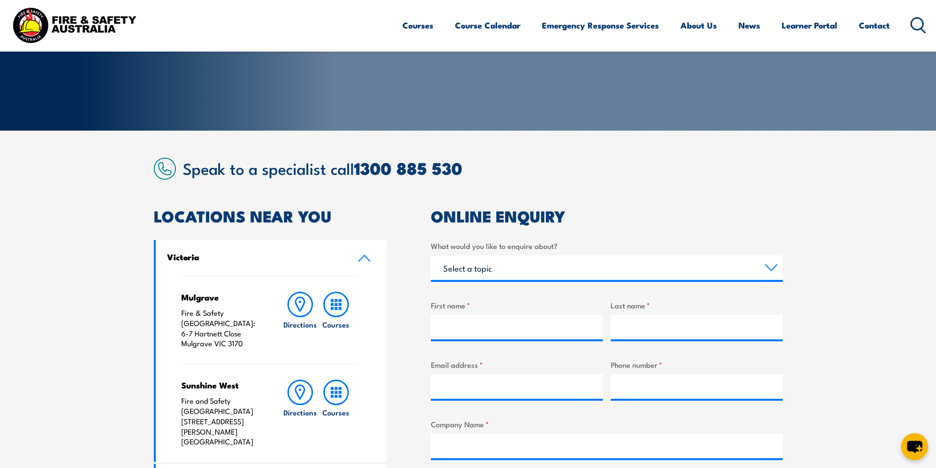
scroll to position [246, 0]
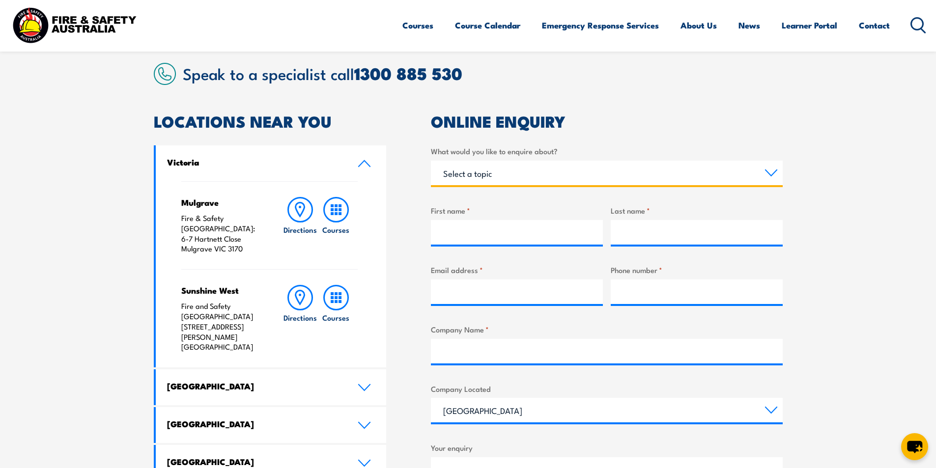
click at [771, 171] on select "Select a topic Training Emergency Response Services General Enquiry" at bounding box center [607, 173] width 352 height 25
select select "Training"
click at [431, 161] on select "Select a topic Training Emergency Response Services General Enquiry" at bounding box center [607, 173] width 352 height 25
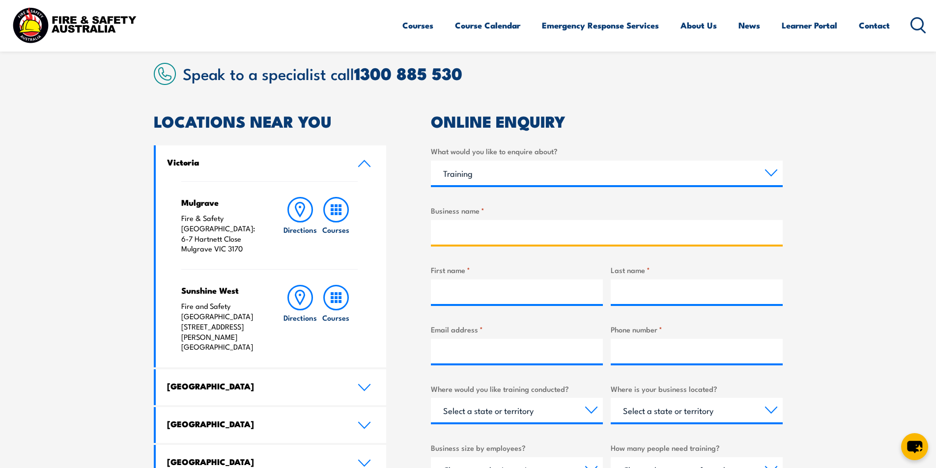
click at [491, 231] on input "Business name *" at bounding box center [607, 232] width 352 height 25
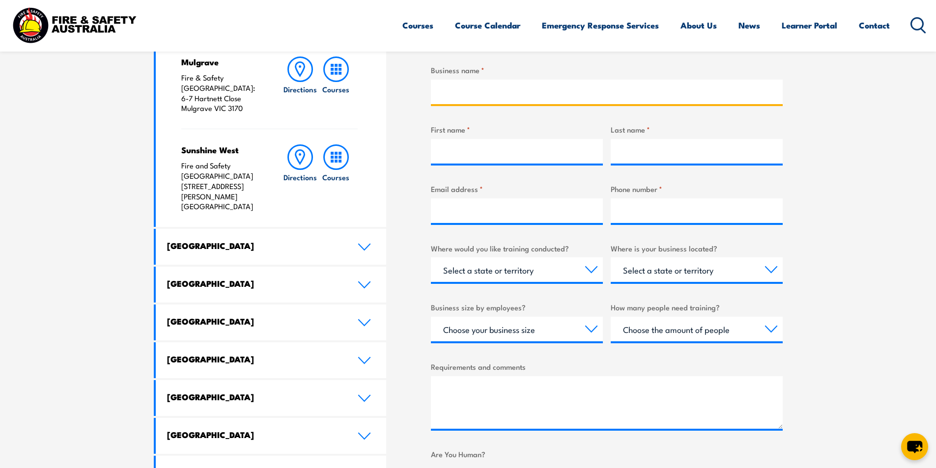
scroll to position [442, 0]
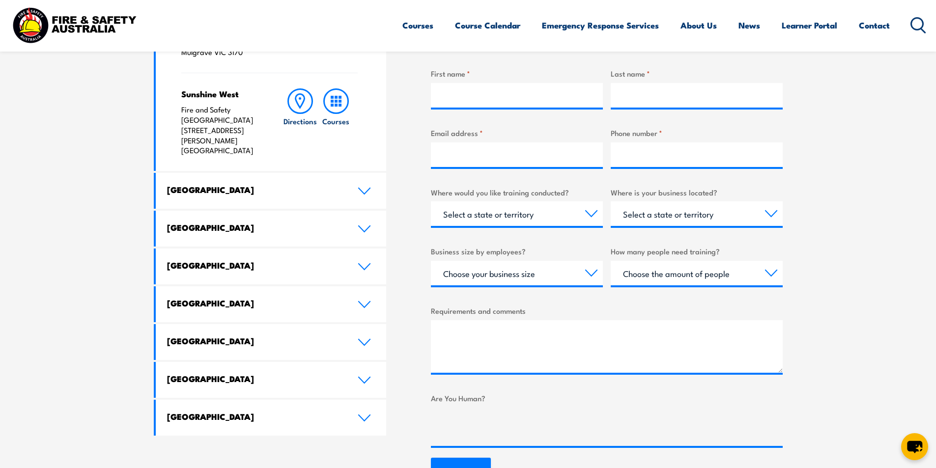
click at [509, 318] on div "Requirements and comments" at bounding box center [607, 339] width 352 height 68
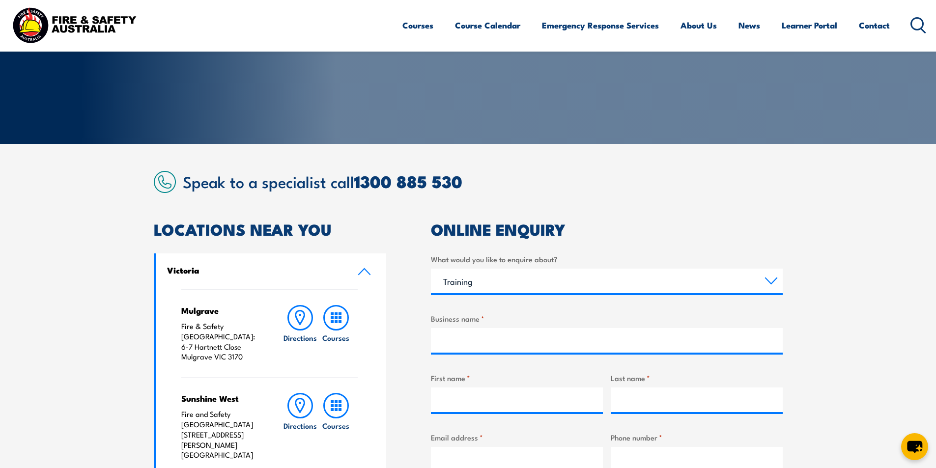
scroll to position [197, 0]
